Goal: Book appointment/travel/reservation

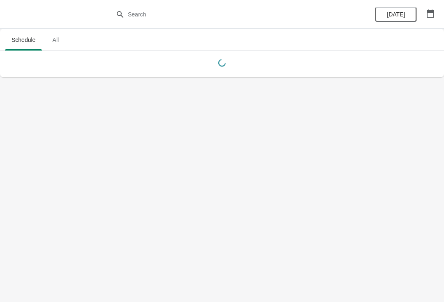
click at [427, 14] on icon "button" at bounding box center [430, 13] width 7 height 8
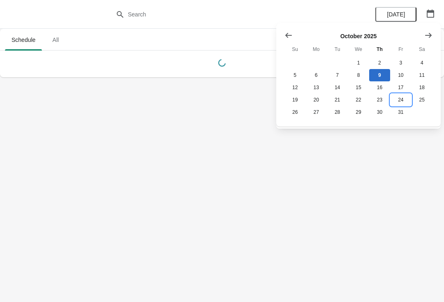
click at [404, 103] on button "24" at bounding box center [400, 100] width 21 height 12
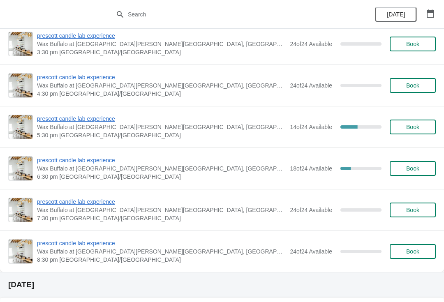
scroll to position [261, 0]
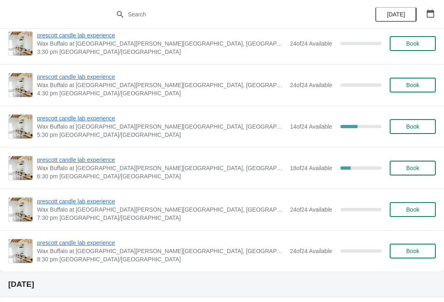
click at [51, 122] on span "prescott candle lab experience" at bounding box center [161, 118] width 249 height 8
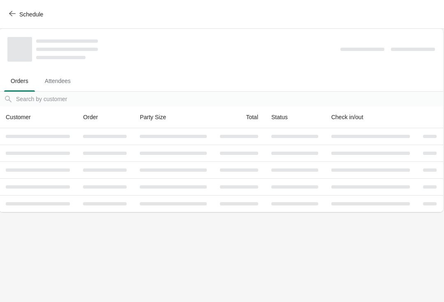
scroll to position [0, 0]
click at [16, 15] on span "Schedule" at bounding box center [27, 14] width 33 height 8
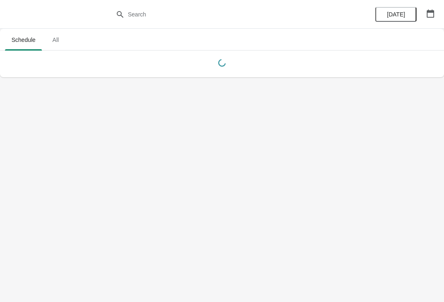
click at [436, 12] on button "button" at bounding box center [430, 13] width 15 height 15
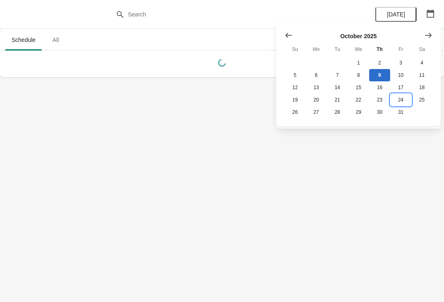
click at [399, 101] on button "24" at bounding box center [400, 100] width 21 height 12
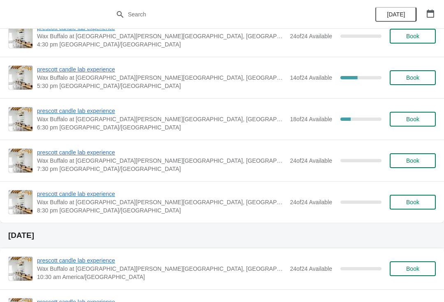
scroll to position [297, 0]
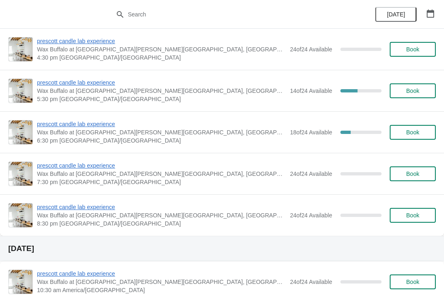
click at [84, 84] on span "prescott candle lab experience" at bounding box center [161, 83] width 249 height 8
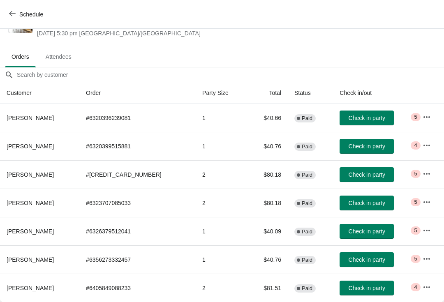
scroll to position [33, 0]
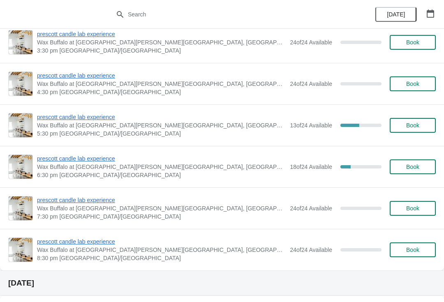
scroll to position [747, 0]
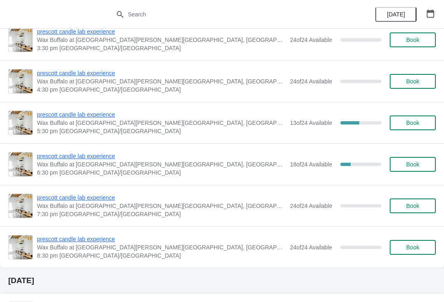
click at [429, 16] on icon "button" at bounding box center [431, 13] width 8 height 8
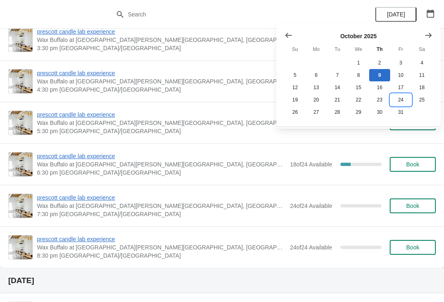
click at [397, 105] on button "24" at bounding box center [400, 100] width 21 height 12
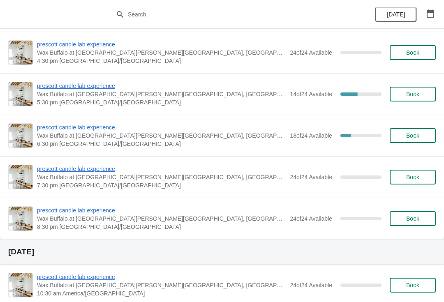
scroll to position [291, 0]
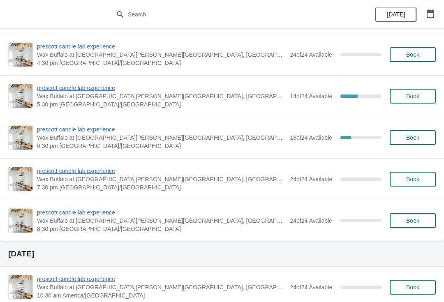
click at [107, 86] on span "prescott candle lab experience" at bounding box center [161, 88] width 249 height 8
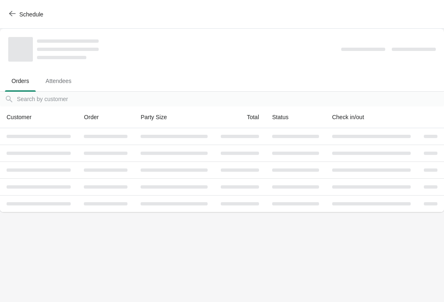
scroll to position [0, 0]
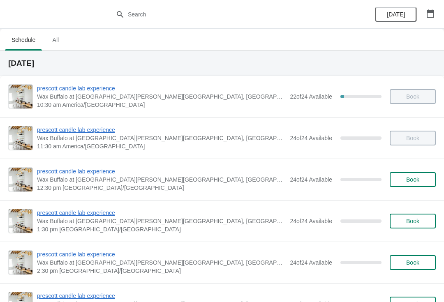
click at [437, 10] on button "button" at bounding box center [430, 13] width 15 height 15
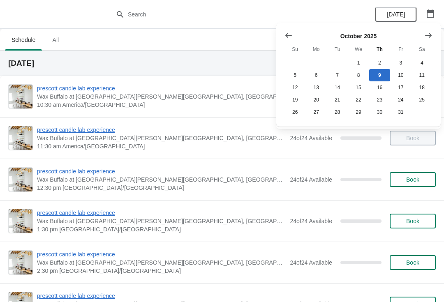
click at [290, 35] on icon "Show previous month, September 2025" at bounding box center [289, 35] width 8 height 8
click at [282, 34] on button "Show previous month, September 2025" at bounding box center [288, 35] width 15 height 15
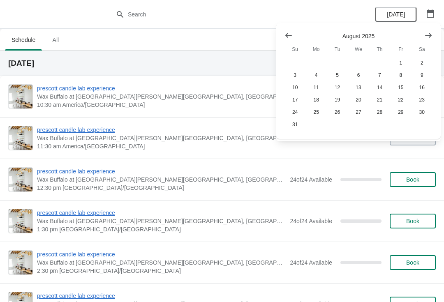
click at [285, 32] on icon "Show previous month, July 2025" at bounding box center [289, 35] width 8 height 8
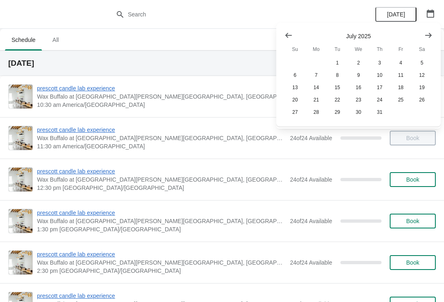
click at [286, 32] on icon "Show previous month, June 2025" at bounding box center [289, 35] width 8 height 8
click at [288, 34] on icon "Show previous month, May 2025" at bounding box center [289, 35] width 8 height 8
click at [290, 34] on icon "Show previous month, May 2025" at bounding box center [289, 35] width 8 height 8
click at [287, 36] on icon "Show previous month, March 2025" at bounding box center [289, 35] width 8 height 8
click at [288, 35] on icon "Show previous month, March 2025" at bounding box center [289, 35] width 8 height 8
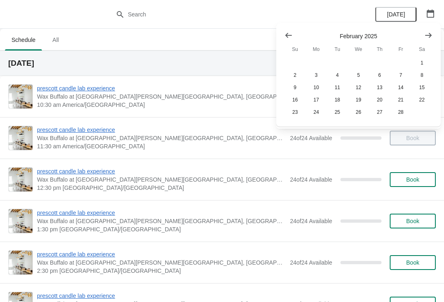
click at [291, 35] on icon "Show previous month, January 2025" at bounding box center [289, 35] width 8 height 8
click at [287, 35] on icon "Show previous month, December 2024" at bounding box center [289, 35] width 7 height 5
click at [290, 33] on icon "Show previous month, November 2024" at bounding box center [289, 35] width 8 height 8
click at [420, 86] on button "16" at bounding box center [422, 87] width 21 height 12
